Goal: Task Accomplishment & Management: Use online tool/utility

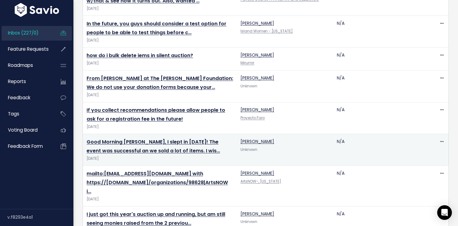
scroll to position [340, 0]
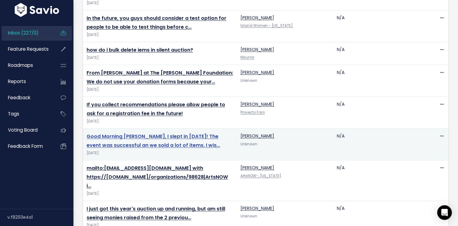
click at [163, 137] on link "Good Morning [PERSON_NAME], I slept in [DATE]! The event was successful an we s…" at bounding box center [153, 141] width 133 height 16
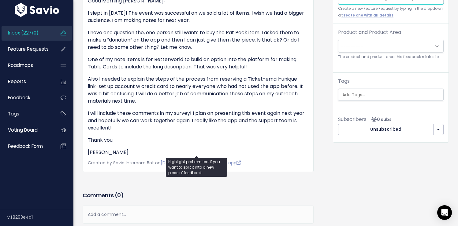
scroll to position [67, 0]
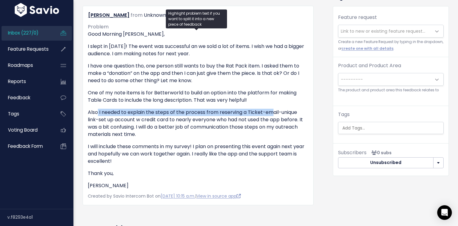
drag, startPoint x: 98, startPoint y: 112, endPoint x: 271, endPoint y: 114, distance: 173.3
click at [271, 114] on p "Also I needed to explain the steps of the process from reserving a Ticket-email…" at bounding box center [198, 123] width 220 height 29
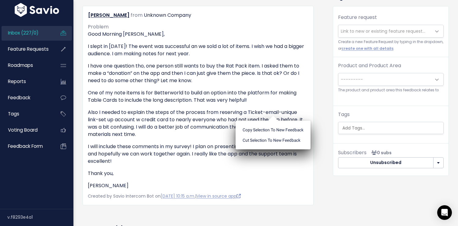
click at [271, 121] on ul "Copy selection to new Feedback Cut selection to new Feedback" at bounding box center [272, 135] width 75 height 29
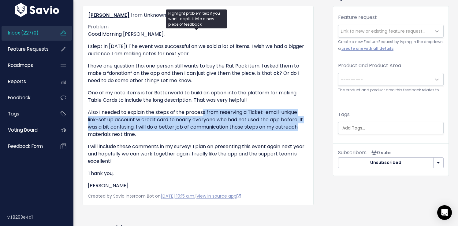
drag, startPoint x: 204, startPoint y: 114, endPoint x: 309, endPoint y: 131, distance: 106.7
click at [309, 130] on div "Ray Combs from Unknown Company Problem Good Morning Yesenia, Ray" at bounding box center [198, 106] width 231 height 200
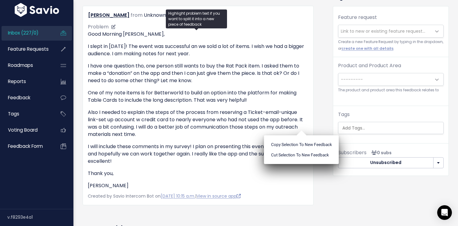
click at [110, 146] on p "I will include these comments in my survey! I plan on presenting this event aga…" at bounding box center [198, 154] width 220 height 22
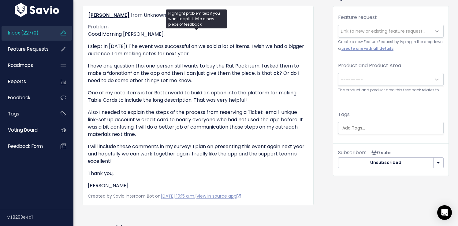
click at [35, 36] on span "Inbox (227/0)" at bounding box center [23, 33] width 31 height 6
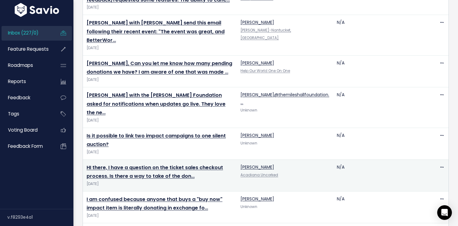
scroll to position [249, 0]
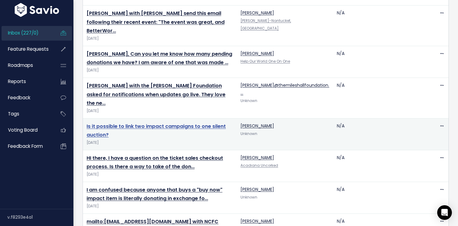
click at [168, 123] on link "Is it possible to link two impact campaigns to one silent auction?" at bounding box center [156, 131] width 139 height 16
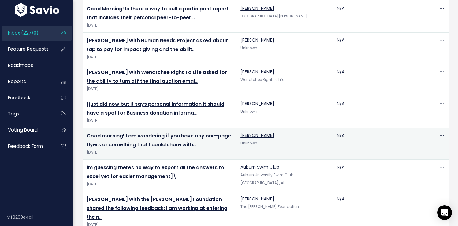
scroll to position [576, 0]
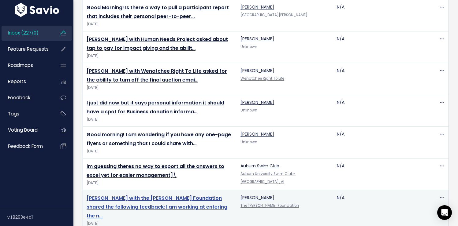
click at [157, 195] on link "[PERSON_NAME] with the [PERSON_NAME] Foundation shared the following feedback: …" at bounding box center [157, 207] width 141 height 25
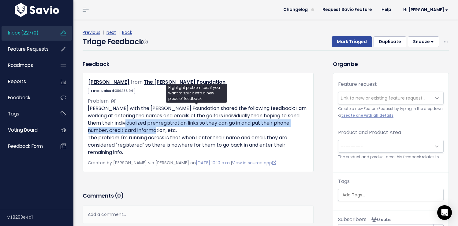
drag, startPoint x: 123, startPoint y: 123, endPoint x: 301, endPoint y: 129, distance: 177.7
click at [301, 129] on p "Hailey with the Miles Hall Foundation shared the following feedback: I am worki…" at bounding box center [198, 130] width 220 height 51
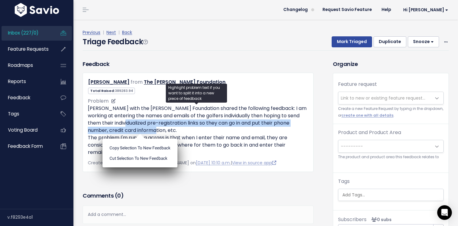
click at [286, 134] on p "Hailey with the Miles Hall Foundation shared the following feedback: I am worki…" at bounding box center [198, 130] width 220 height 51
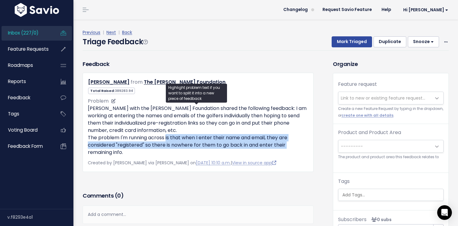
drag, startPoint x: 164, startPoint y: 136, endPoint x: 285, endPoint y: 145, distance: 121.7
click at [285, 145] on p "Hailey with the Miles Hall Foundation shared the following feedback: I am worki…" at bounding box center [198, 130] width 220 height 51
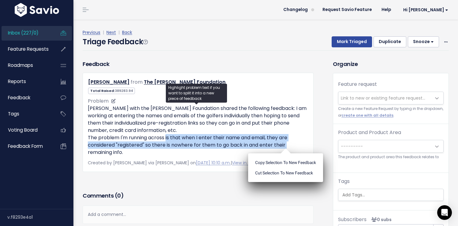
click at [263, 145] on p "Hailey with the Miles Hall Foundation shared the following feedback: I am worki…" at bounding box center [198, 130] width 220 height 51
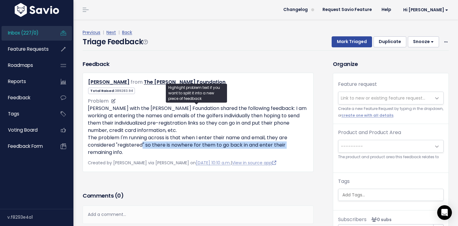
drag, startPoint x: 139, startPoint y: 146, endPoint x: 248, endPoint y: 148, distance: 109.1
click at [287, 148] on p "Hailey with the Miles Hall Foundation shared the following feedback: I am worki…" at bounding box center [198, 130] width 220 height 51
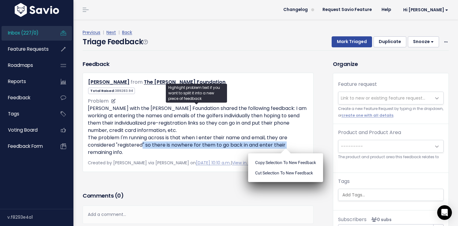
click at [237, 148] on p "Hailey with the Miles Hall Foundation shared the following feedback: I am worki…" at bounding box center [198, 130] width 220 height 51
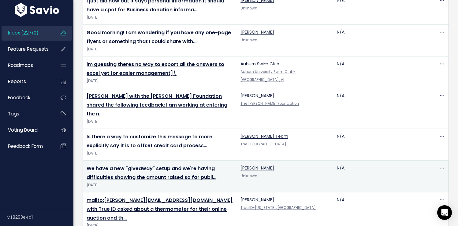
scroll to position [687, 0]
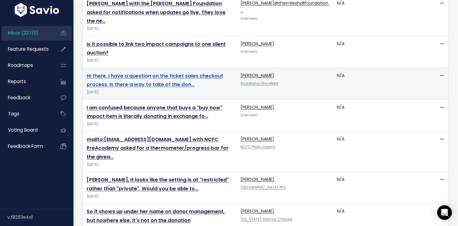
scroll to position [323, 0]
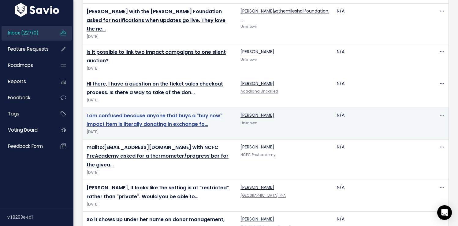
click at [186, 112] on link "I am confused because anyone that buys a "buy now" impact item is literally don…" at bounding box center [155, 120] width 136 height 16
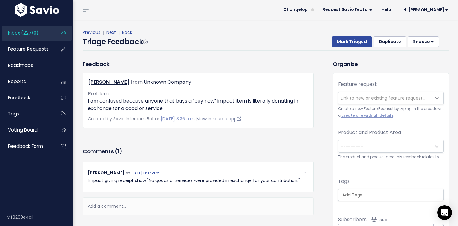
click at [221, 120] on link "View in source app" at bounding box center [219, 119] width 44 height 6
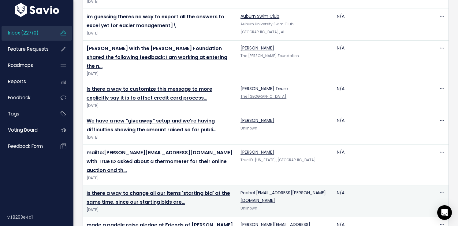
scroll to position [727, 0]
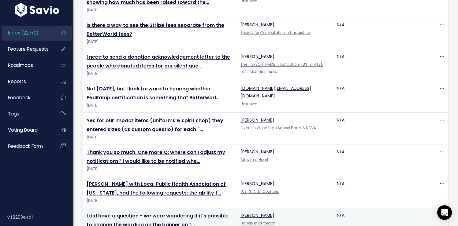
scroll to position [1442, 0]
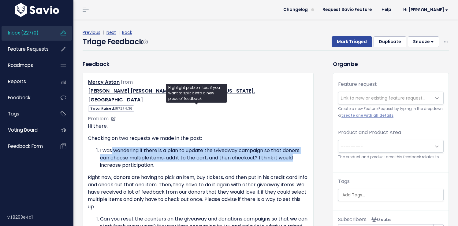
drag, startPoint x: 112, startPoint y: 133, endPoint x: 301, endPoint y: 138, distance: 189.6
click at [301, 147] on li "I was wondering if there is a plan to update the Giveaway campaign so that dono…" at bounding box center [204, 158] width 208 height 22
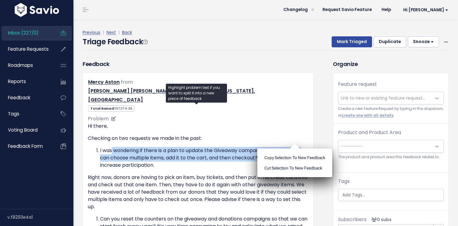
click at [248, 147] on li "I was wondering if there is a plan to update the Giveaway campaign so that dono…" at bounding box center [204, 158] width 208 height 22
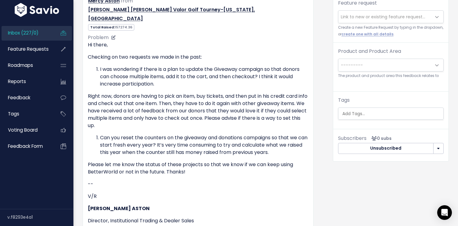
scroll to position [84, 0]
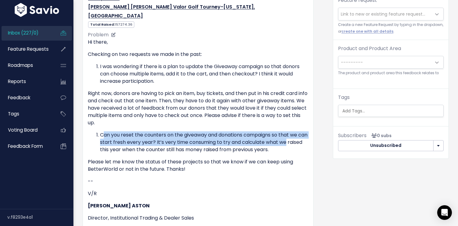
drag, startPoint x: 102, startPoint y: 118, endPoint x: 286, endPoint y: 117, distance: 183.4
click at [295, 131] on li "Can you reset the counters on the giveaway and donations campaigns so that we c…" at bounding box center [204, 142] width 208 height 22
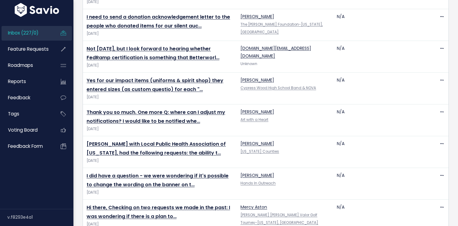
scroll to position [1473, 0]
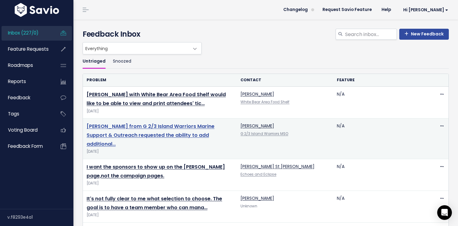
click at [147, 136] on link "[PERSON_NAME] from G 2/3 Island Warriors Marine Support & Outreach requested th…" at bounding box center [151, 135] width 128 height 25
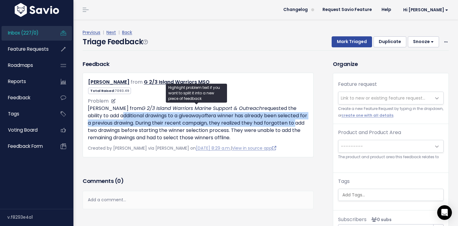
drag, startPoint x: 89, startPoint y: 116, endPoint x: 292, endPoint y: 124, distance: 202.5
click at [292, 124] on p "Tina from G 2/3 Island Warriors Marine Support & Outreach requested the ability…" at bounding box center [198, 123] width 220 height 37
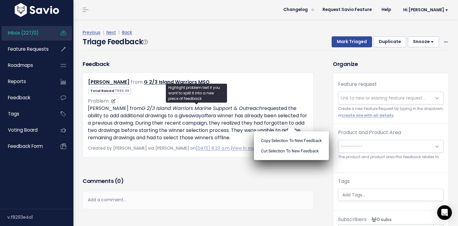
click at [219, 127] on p "Tina from G 2/3 Island Warriors Marine Support & Outreach requested the ability…" at bounding box center [198, 123] width 220 height 37
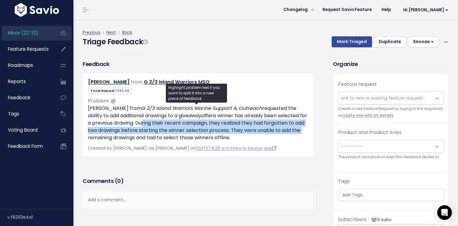
drag, startPoint x: 134, startPoint y: 123, endPoint x: 303, endPoint y: 129, distance: 168.8
click at [303, 129] on p "Tina from G 2/3 Island Warriors Marine Support & Outreach requested the ability…" at bounding box center [198, 123] width 220 height 37
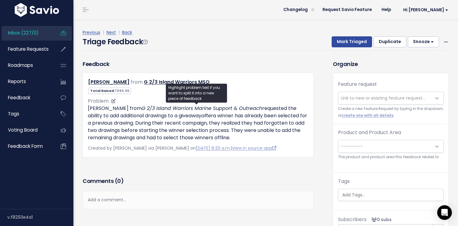
click at [263, 128] on p "Tina from G 2/3 Island Warriors Marine Support & Outreach requested the ability…" at bounding box center [198, 123] width 220 height 37
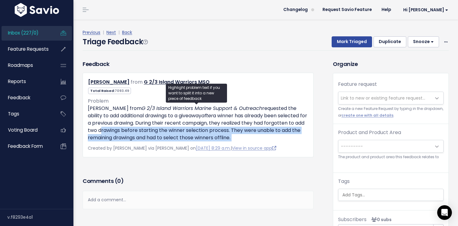
drag, startPoint x: 98, startPoint y: 128, endPoint x: 276, endPoint y: 143, distance: 178.2
click at [276, 143] on div "Tina Pyawasit from G 2/3 Island Warriors MSO" at bounding box center [198, 115] width 231 height 85
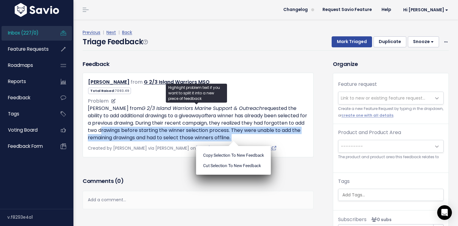
click at [179, 137] on p "Tina from G 2/3 Island Warriors Marine Support & Outreach requested the ability…" at bounding box center [198, 123] width 220 height 37
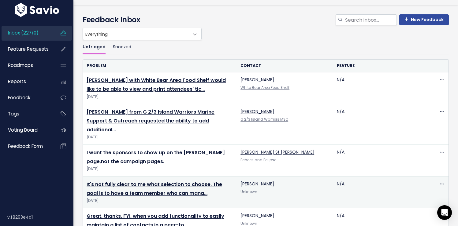
scroll to position [25, 0]
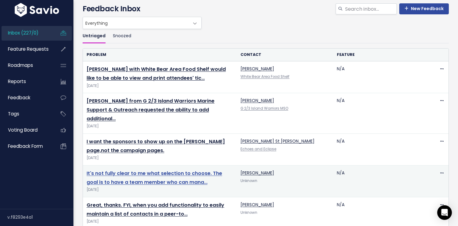
click at [138, 174] on link "It's not fully clear to me what selection to choose. The goal is to have a team…" at bounding box center [154, 178] width 135 height 16
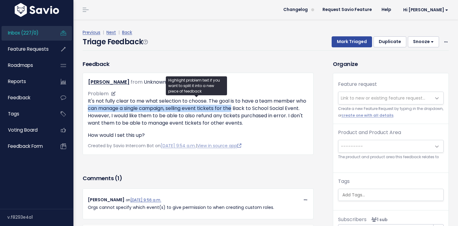
drag, startPoint x: 100, startPoint y: 112, endPoint x: 245, endPoint y: 108, distance: 145.6
click at [245, 108] on p "It's not fully clear to me what selection to choose. The goal is to have a team…" at bounding box center [198, 112] width 220 height 29
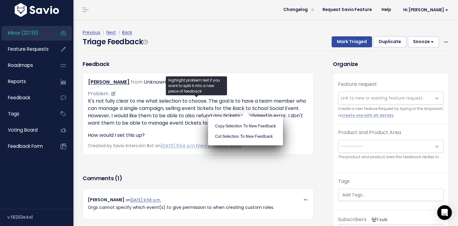
click at [190, 123] on p "It's not fully clear to me what selection to choose. The goal is to have a team…" at bounding box center [198, 112] width 220 height 29
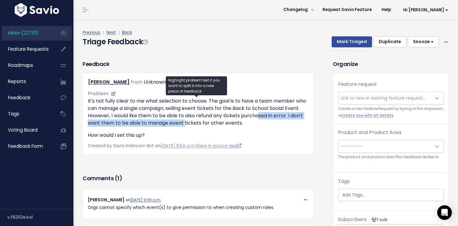
drag, startPoint x: 202, startPoint y: 120, endPoint x: 271, endPoint y: 118, distance: 68.8
click at [275, 118] on p "It's not fully clear to me what selection to choose. The goal is to have a team…" at bounding box center [198, 112] width 220 height 29
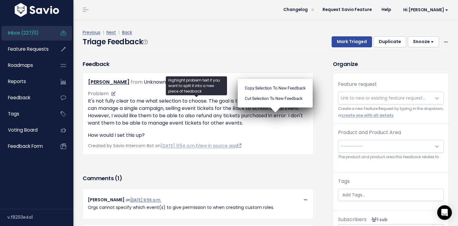
click at [260, 116] on p "It's not fully clear to me what selection to choose. The goal is to have a team…" at bounding box center [198, 112] width 220 height 29
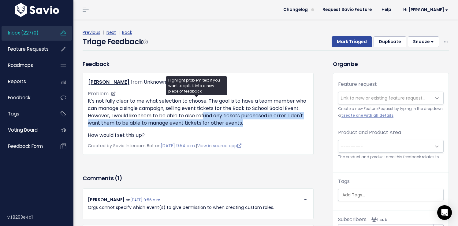
drag, startPoint x: 227, startPoint y: 116, endPoint x: 283, endPoint y: 123, distance: 56.4
click at [302, 123] on p "It's not fully clear to me what selection to choose. The goal is to have a team…" at bounding box center [198, 112] width 220 height 29
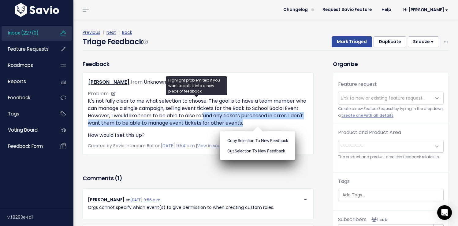
click at [198, 123] on p "It's not fully clear to me what selection to choose. The goal is to have a team…" at bounding box center [198, 112] width 220 height 29
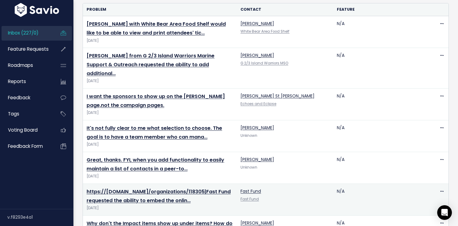
scroll to position [70, 0]
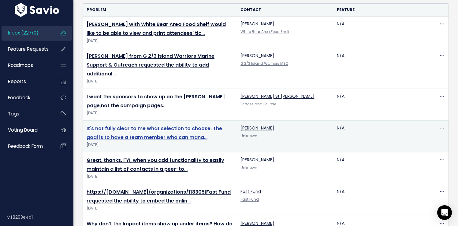
click at [217, 125] on link "It's not fully clear to me what selection to choose. The goal is to have a team…" at bounding box center [154, 133] width 135 height 16
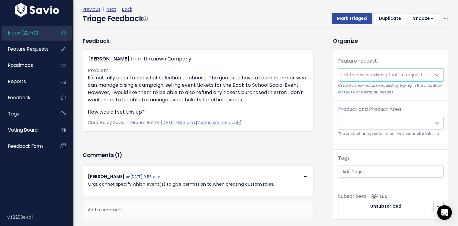
scroll to position [7, 0]
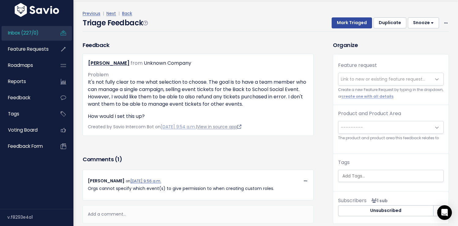
click at [241, 124] on link "View in source app" at bounding box center [219, 127] width 44 height 6
click at [38, 39] on link "Inbox (227/0)" at bounding box center [26, 33] width 49 height 14
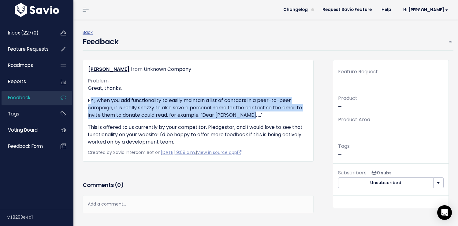
drag, startPoint x: 91, startPoint y: 100, endPoint x: 299, endPoint y: 113, distance: 208.9
click at [299, 113] on p "FYI, when you add functionality to easily maintain a list of contacts in a peer…" at bounding box center [198, 108] width 220 height 22
click at [208, 112] on p "FYI, when you add functionality to easily maintain a list of contacts in a peer…" at bounding box center [198, 108] width 220 height 22
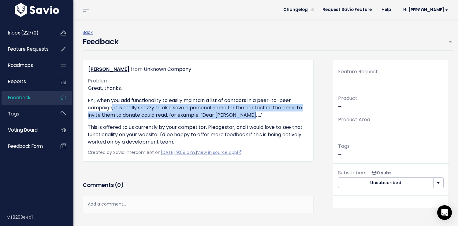
drag, startPoint x: 122, startPoint y: 107, endPoint x: 300, endPoint y: 113, distance: 178.6
click at [300, 113] on p "FYI, when you add functionality to easily maintain a list of contacts in a peer…" at bounding box center [198, 108] width 220 height 22
click at [231, 117] on p "FYI, when you add functionality to easily maintain a list of contacts in a peer…" at bounding box center [198, 108] width 220 height 22
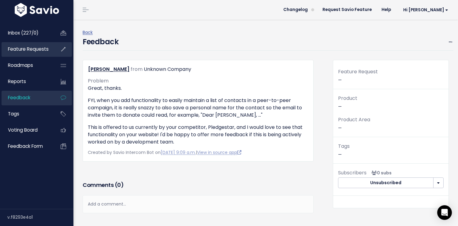
click at [26, 45] on link "Feature Requests" at bounding box center [26, 49] width 49 height 14
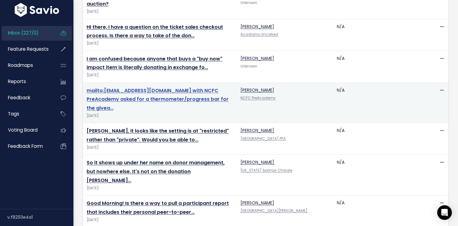
scroll to position [381, 0]
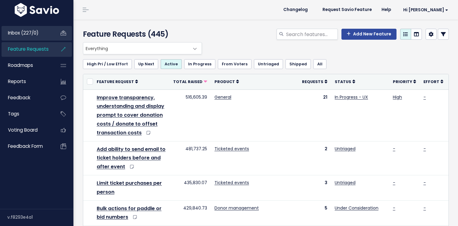
click at [31, 34] on span "Inbox (227/0)" at bounding box center [23, 33] width 31 height 6
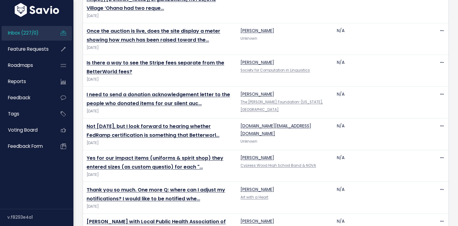
scroll to position [1473, 0]
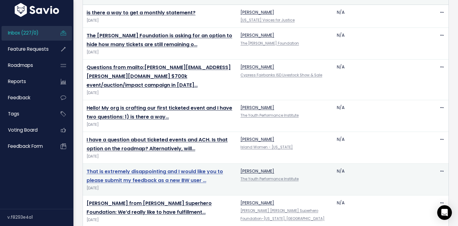
scroll to position [82, 0]
click at [164, 171] on link "That is extremely disappointing and I would like you to please submit my feedba…" at bounding box center [155, 176] width 136 height 16
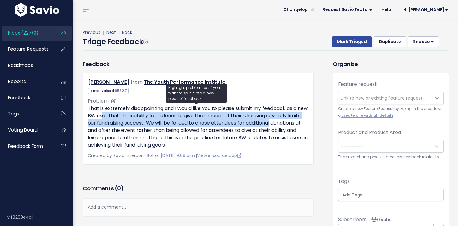
drag, startPoint x: 114, startPoint y: 116, endPoint x: 304, endPoint y: 124, distance: 189.7
click at [303, 124] on p "That is extremely disappointing and I would like you to please submit my feedba…" at bounding box center [198, 127] width 220 height 44
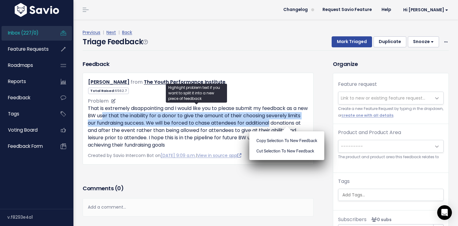
click at [295, 120] on p "That is extremely disappointing and I would like you to please submit my feedba…" at bounding box center [198, 127] width 220 height 44
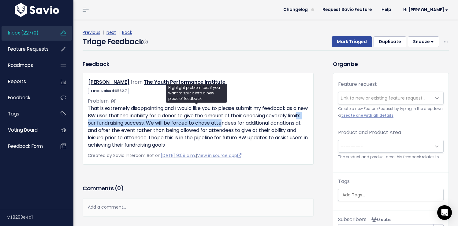
drag, startPoint x: 117, startPoint y: 125, endPoint x: 236, endPoint y: 125, distance: 119.2
click at [236, 125] on p "That is extremely disappointing and I would like you to please submit my feedba…" at bounding box center [198, 127] width 220 height 44
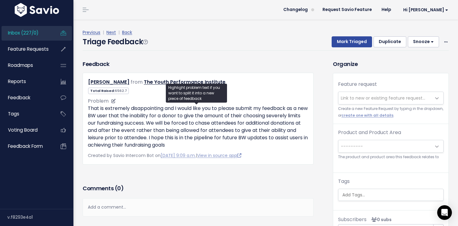
click at [188, 127] on p "That is extremely disappointing and I would like you to please submit my feedba…" at bounding box center [198, 127] width 220 height 44
drag, startPoint x: 187, startPoint y: 126, endPoint x: 302, endPoint y: 125, distance: 115.5
click at [302, 125] on p "That is extremely disappointing and I would like you to please submit my feedba…" at bounding box center [198, 127] width 220 height 44
click at [114, 131] on p "That is extremely disappointing and I would like you to please submit my feedba…" at bounding box center [198, 127] width 220 height 44
drag, startPoint x: 94, startPoint y: 132, endPoint x: 212, endPoint y: 132, distance: 118.3
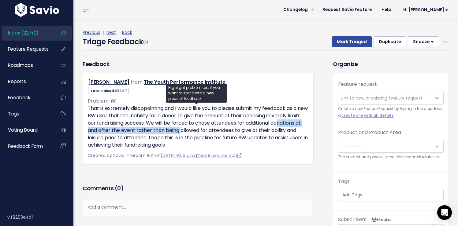
click at [212, 132] on p "That is extremely disappointing and I would like you to please submit my feedba…" at bounding box center [198, 127] width 220 height 44
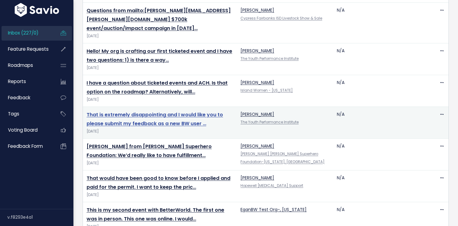
scroll to position [182, 0]
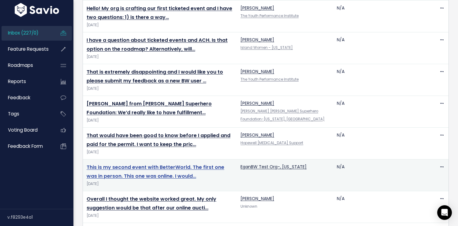
click at [142, 168] on link "This is my second event with BetterWorld. The first one was in person. This one…" at bounding box center [156, 172] width 138 height 16
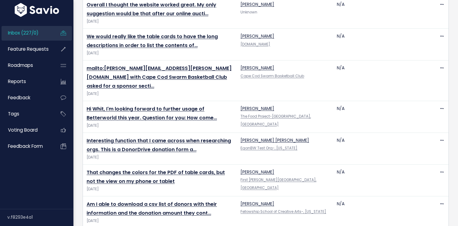
scroll to position [377, 0]
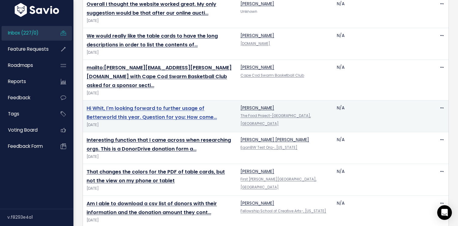
click at [163, 105] on link "Hi Whit, I'm looking forward to further usage of Betterworld this year. Questio…" at bounding box center [152, 113] width 130 height 16
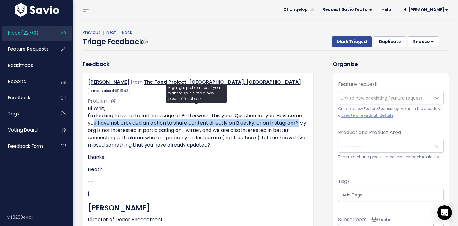
drag, startPoint x: 90, startPoint y: 123, endPoint x: 301, endPoint y: 124, distance: 210.9
click at [301, 124] on p "Hi Whit, I'm looking forward to further usage of Betterworld this year. Questio…" at bounding box center [198, 127] width 220 height 44
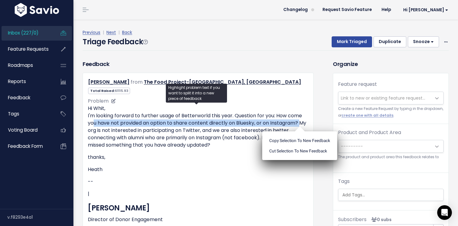
click at [285, 125] on p "Hi Whit, I'm looking forward to further usage of Betterworld this year. Questio…" at bounding box center [198, 127] width 220 height 44
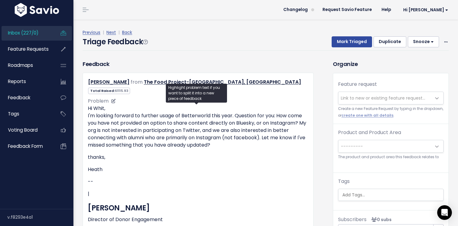
click at [234, 124] on p "Hi Whit, I'm looking forward to further usage of Betterworld this year. Questio…" at bounding box center [198, 127] width 220 height 44
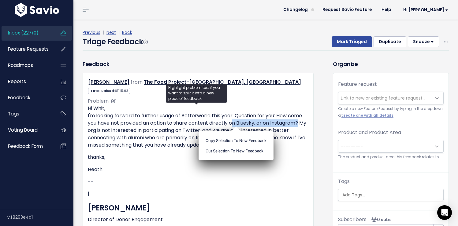
drag, startPoint x: 234, startPoint y: 124, endPoint x: 273, endPoint y: 124, distance: 39.4
click at [273, 124] on p "Hi Whit, I'm looking forward to further usage of Betterworld this year. Questio…" at bounding box center [198, 127] width 220 height 44
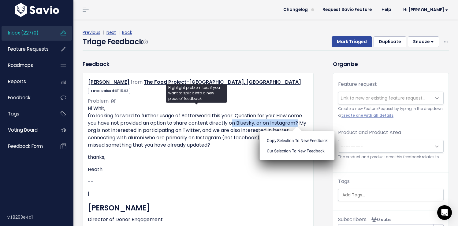
click at [273, 124] on p "Hi Whit, I'm looking forward to further usage of Betterworld this year. Questio…" at bounding box center [198, 127] width 220 height 44
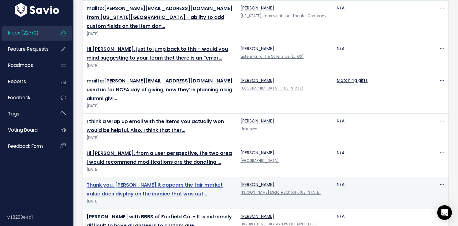
scroll to position [604, 0]
click at [151, 181] on link "Thank you, Johalys. ​ It appears the fair market value does display on the invo…" at bounding box center [155, 189] width 136 height 16
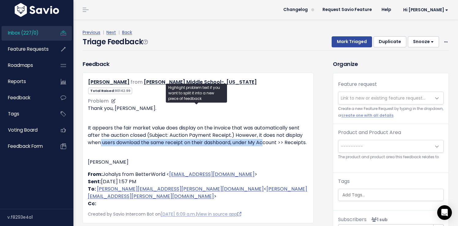
drag, startPoint x: 101, startPoint y: 143, endPoint x: 265, endPoint y: 142, distance: 163.5
click at [265, 142] on p "It appears the fair market value does display on the invoice that was automatic…" at bounding box center [198, 138] width 220 height 29
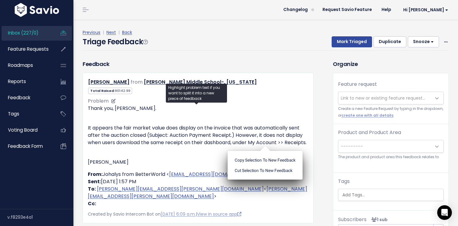
click at [265, 151] on ul "Copy selection to new Feedback Cut selection to new Feedback" at bounding box center [264, 165] width 75 height 29
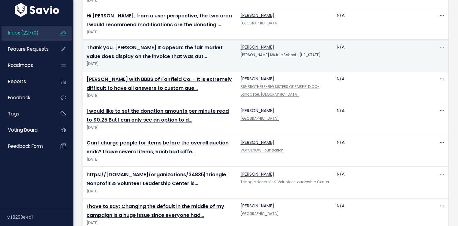
scroll to position [741, 0]
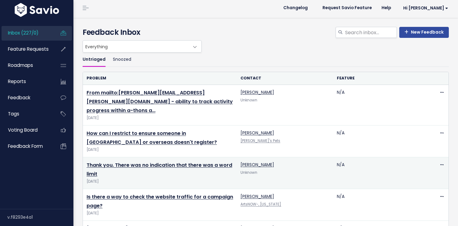
scroll to position [9, 0]
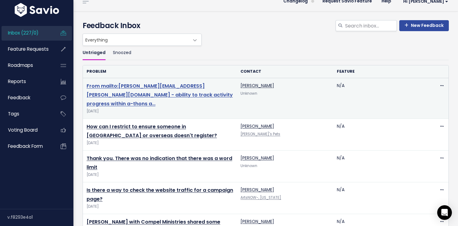
click at [130, 96] on link "From mailto:[PERSON_NAME][EMAIL_ADDRESS][PERSON_NAME][DOMAIN_NAME] - ability to…" at bounding box center [160, 95] width 146 height 25
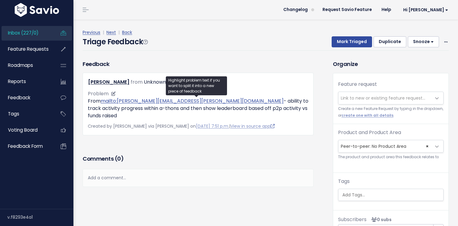
drag, startPoint x: 213, startPoint y: 99, endPoint x: 301, endPoint y: 107, distance: 88.3
click at [301, 107] on p "From mailto:giri.parameswaran@ps110kpta.org - ability to track activity progres…" at bounding box center [198, 109] width 220 height 22
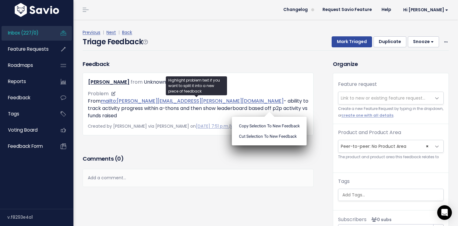
click at [114, 110] on p "From mailto:giri.parameswaran@ps110kpta.org - ability to track activity progres…" at bounding box center [198, 109] width 220 height 22
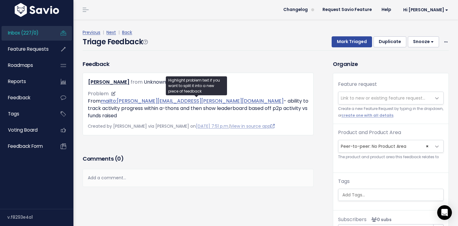
drag, startPoint x: 127, startPoint y: 109, endPoint x: 268, endPoint y: 108, distance: 141.2
click at [268, 108] on p "From mailto:giri.parameswaran@ps110kpta.org - ability to track activity progres…" at bounding box center [198, 109] width 220 height 22
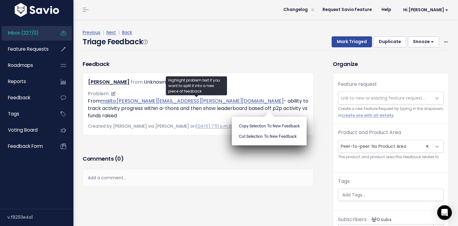
click at [266, 106] on p "From mailto:giri.parameswaran@ps110kpta.org - ability to track activity progres…" at bounding box center [198, 109] width 220 height 22
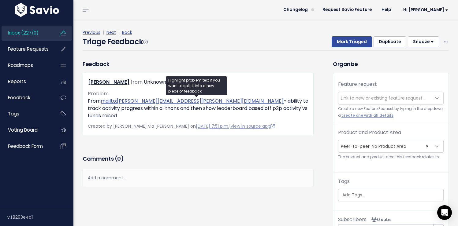
click at [287, 139] on div "Feedback Giri Parameswaran from Unknown Company Problem" at bounding box center [198, 107] width 240 height 94
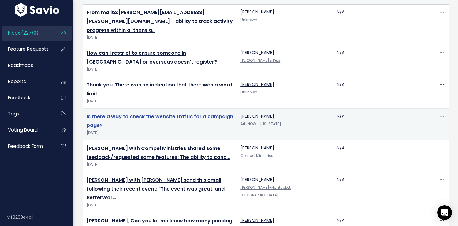
scroll to position [85, 0]
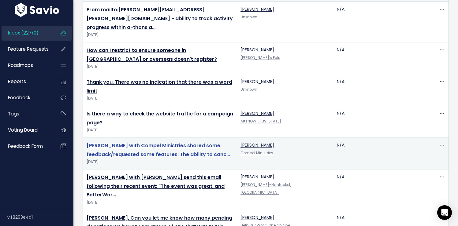
click at [196, 149] on link "[PERSON_NAME] with Compel Ministries shared some feedback/requested some featur…" at bounding box center [158, 150] width 143 height 16
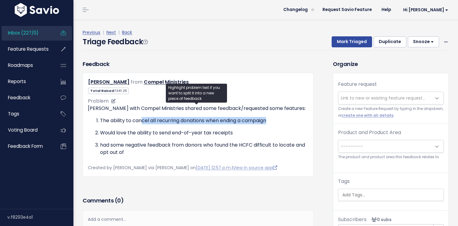
drag, startPoint x: 143, startPoint y: 121, endPoint x: 282, endPoint y: 121, distance: 138.8
click at [282, 121] on p "The ability to cancel all recurring donations when ending a campaign" at bounding box center [204, 120] width 208 height 7
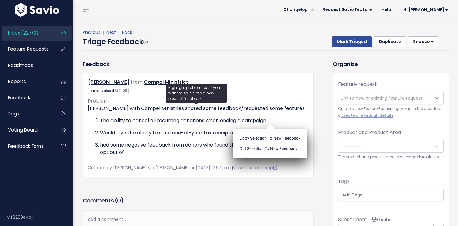
click at [265, 129] on ul "Copy selection to new Feedback Cut selection to new Feedback" at bounding box center [269, 143] width 75 height 29
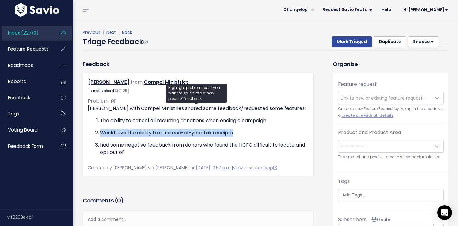
drag, startPoint x: 101, startPoint y: 131, endPoint x: 235, endPoint y: 131, distance: 134.5
click at [235, 131] on p "Would love the ability to send end-of-year tax receipts" at bounding box center [204, 132] width 208 height 7
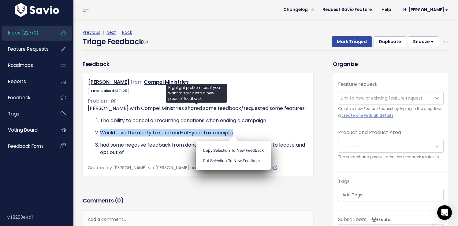
click at [206, 134] on p "Would love the ability to send end-of-year tax receipts" at bounding box center [204, 132] width 208 height 7
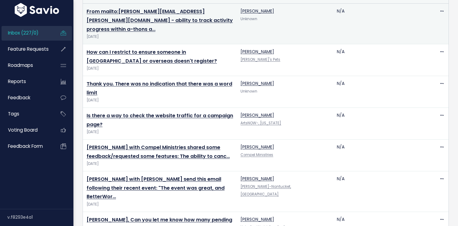
scroll to position [85, 0]
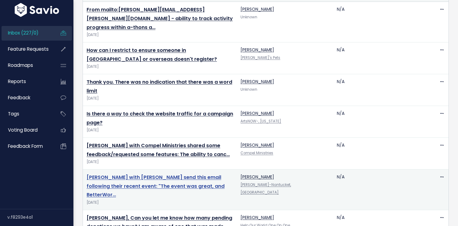
click at [167, 174] on link "Katie with Musack send this email following their recent event: "The event was …" at bounding box center [156, 186] width 138 height 25
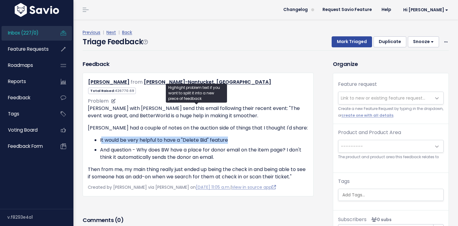
drag, startPoint x: 101, startPoint y: 141, endPoint x: 229, endPoint y: 140, distance: 127.8
click at [229, 140] on li "It would be very helpful to have a "Delete Bid" feature" at bounding box center [204, 140] width 208 height 7
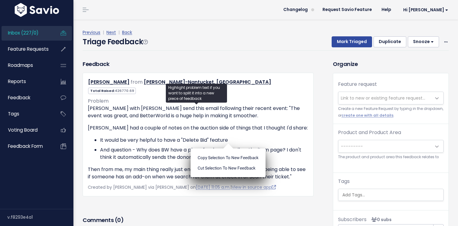
click at [229, 149] on ul "Copy selection to new Feedback Cut selection to new Feedback" at bounding box center [227, 163] width 75 height 29
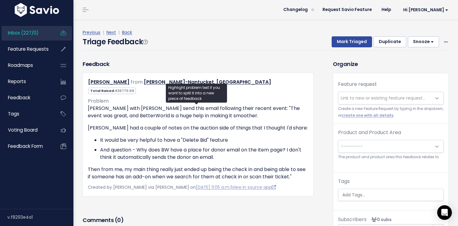
drag, startPoint x: 247, startPoint y: 175, endPoint x: 307, endPoint y: 177, distance: 60.3
click at [307, 177] on div "[PERSON_NAME] from [PERSON_NAME]-Nantucket, [GEOGRAPHIC_DATA]" at bounding box center [198, 135] width 231 height 124
click at [289, 180] on p "Then from me, my main thing really just ended up being the check in and being a…" at bounding box center [198, 173] width 220 height 15
